Goal: Check status: Check status

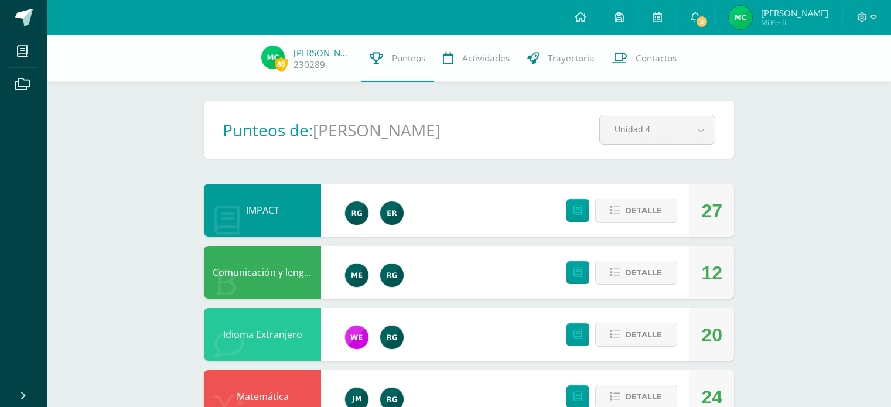
scroll to position [845, 0]
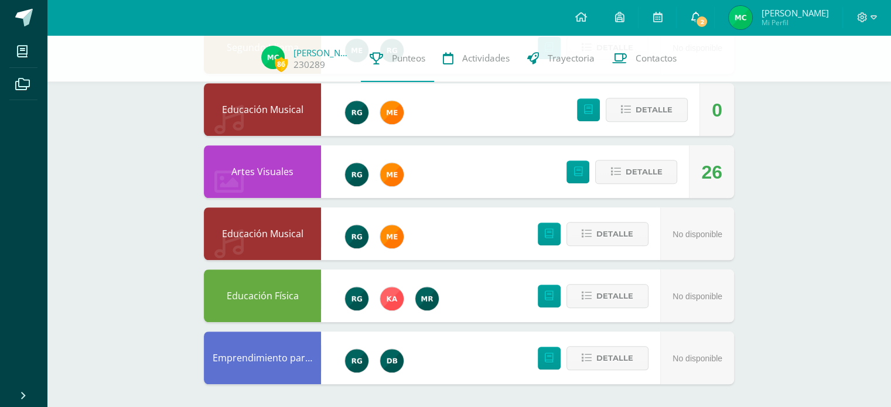
click at [708, 18] on span "2" at bounding box center [701, 21] width 13 height 13
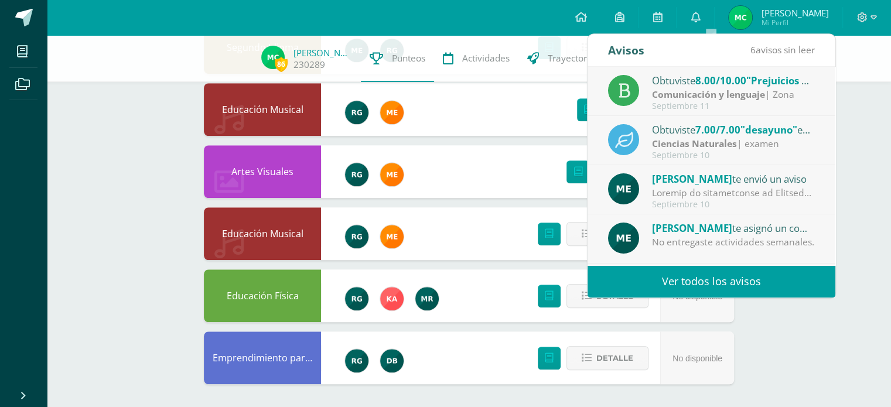
click at [717, 90] on strong "Comunicación y lenguaje" at bounding box center [708, 94] width 113 height 13
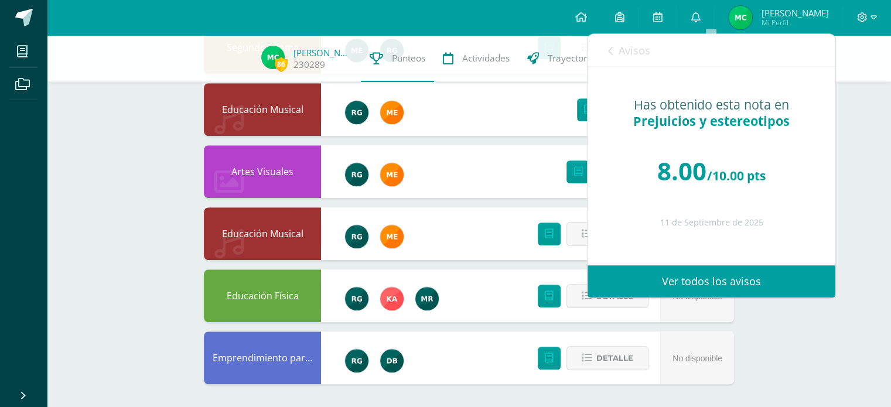
click at [712, 280] on link "Ver todos los avisos" at bounding box center [711, 281] width 248 height 32
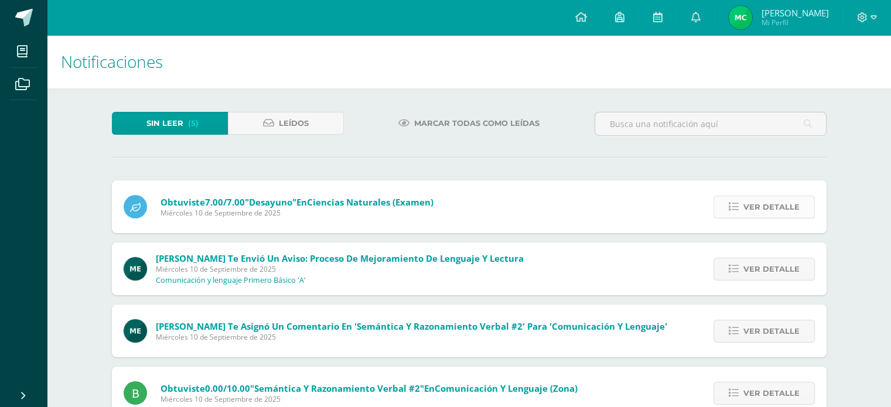
click at [728, 201] on link "Ver detalle" at bounding box center [763, 207] width 101 height 23
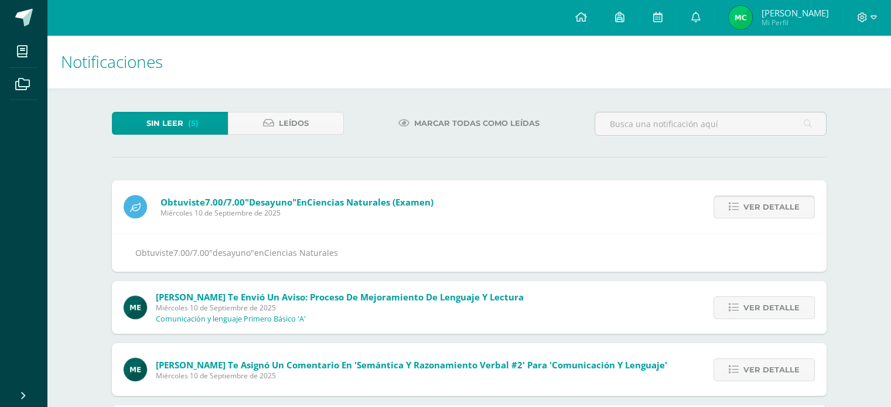
click at [728, 200] on link "Ver detalle" at bounding box center [763, 207] width 101 height 23
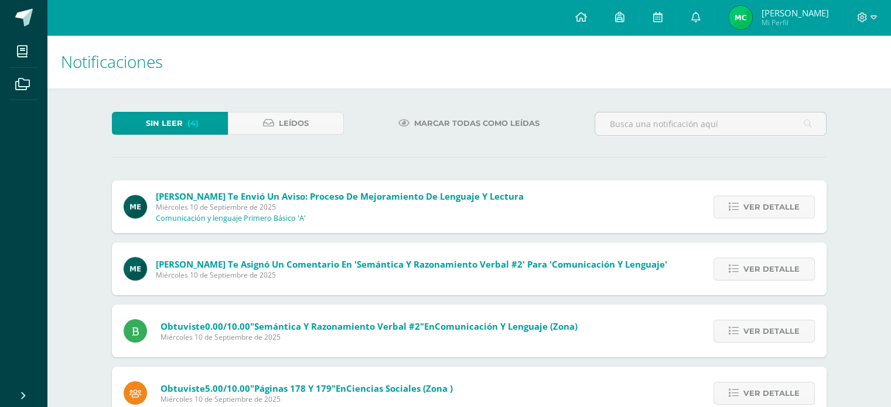
click at [728, 200] on link "Ver detalle" at bounding box center [763, 207] width 101 height 23
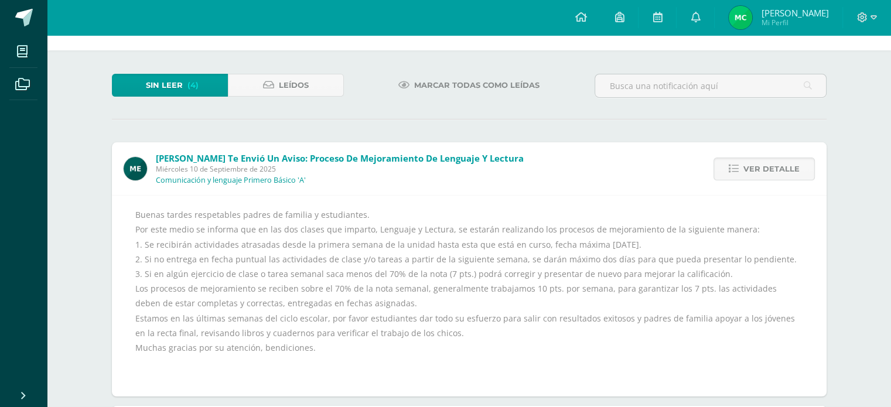
scroll to position [59, 0]
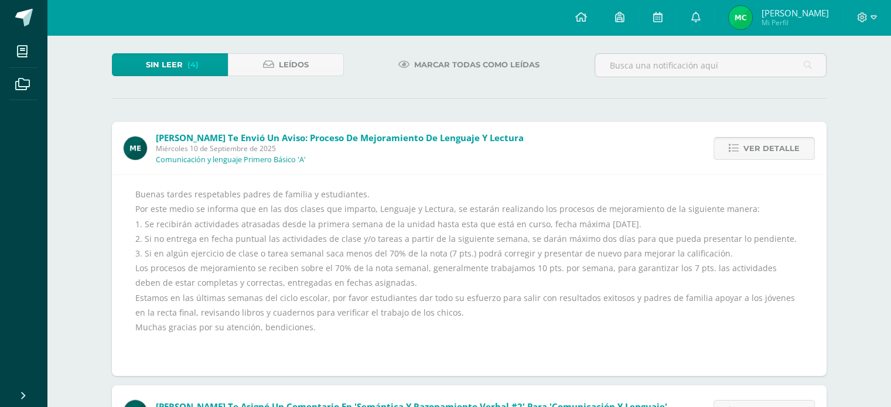
click at [787, 153] on span "Ver detalle" at bounding box center [771, 149] width 56 height 22
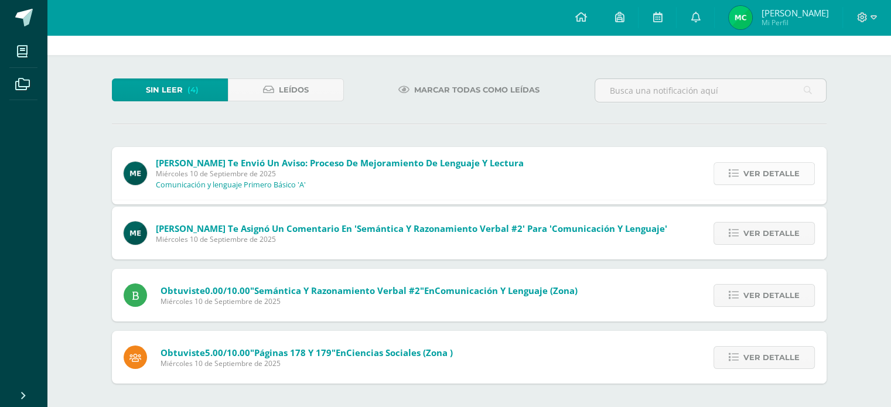
scroll to position [0, 0]
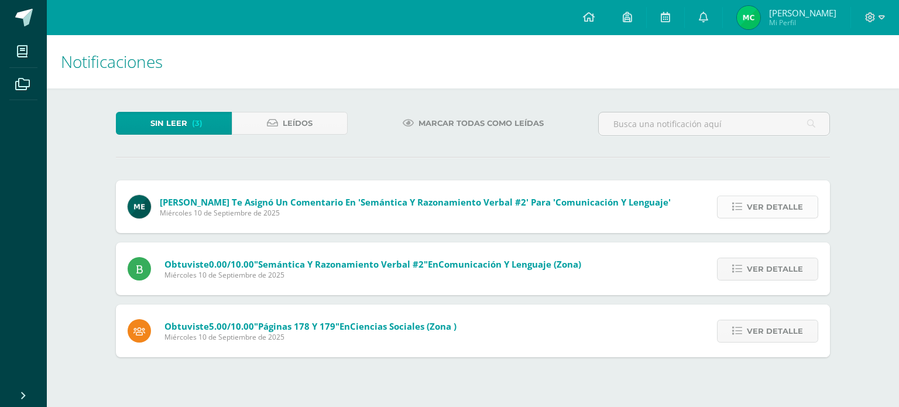
click at [759, 211] on span "Ver detalle" at bounding box center [775, 207] width 56 height 22
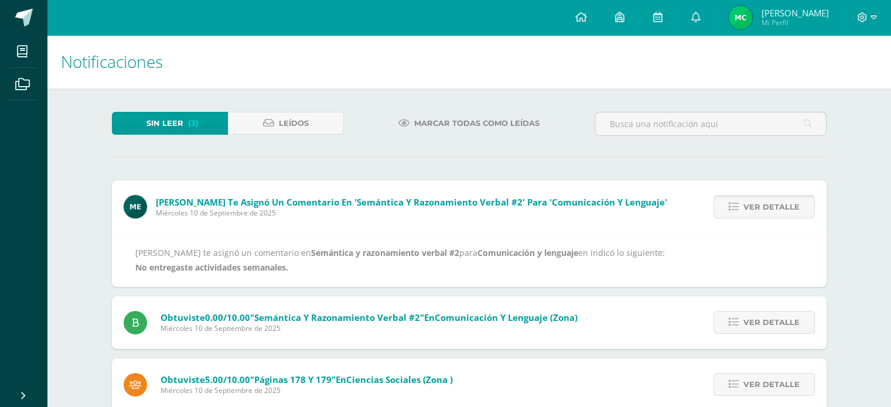
click at [759, 211] on span "Ver detalle" at bounding box center [771, 207] width 56 height 22
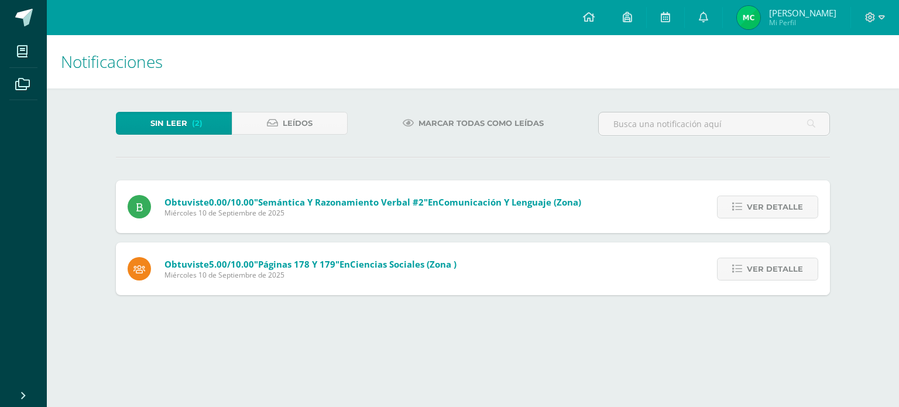
click at [759, 211] on span "Ver detalle" at bounding box center [775, 207] width 56 height 22
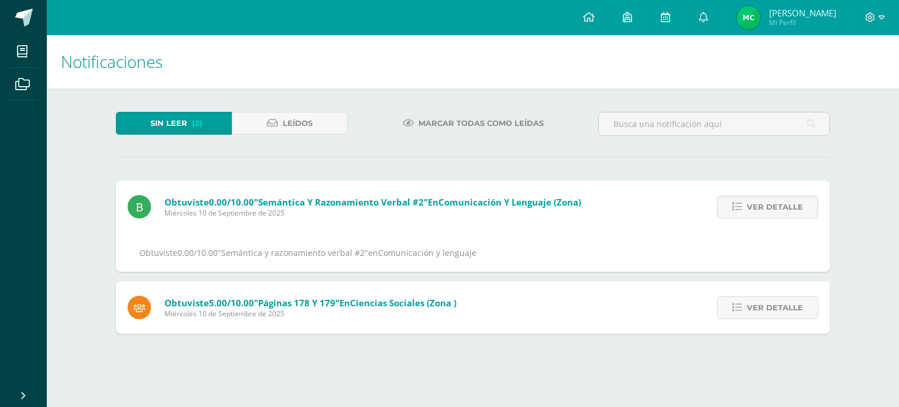
click at [759, 211] on span "Ver detalle" at bounding box center [775, 207] width 56 height 22
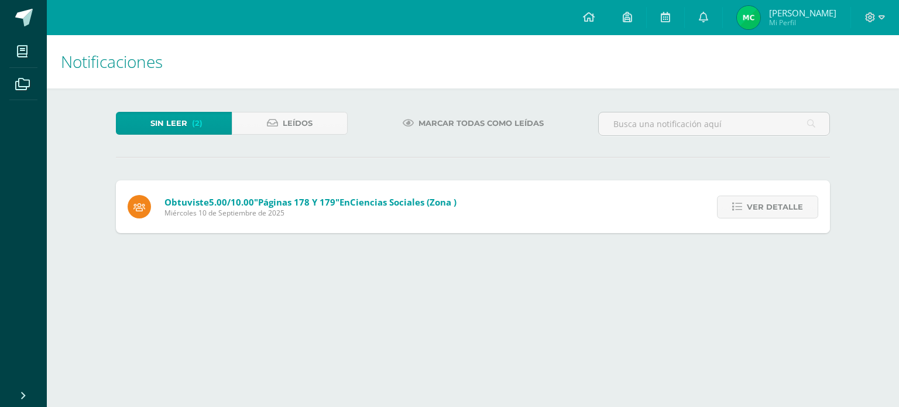
click at [759, 211] on span "Ver detalle" at bounding box center [775, 207] width 56 height 22
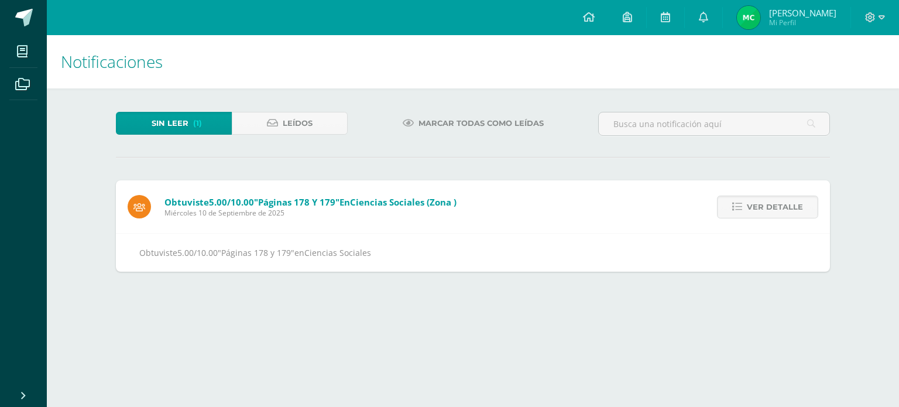
click at [759, 211] on span "Ver detalle" at bounding box center [775, 207] width 56 height 22
